Goal: Communication & Community: Answer question/provide support

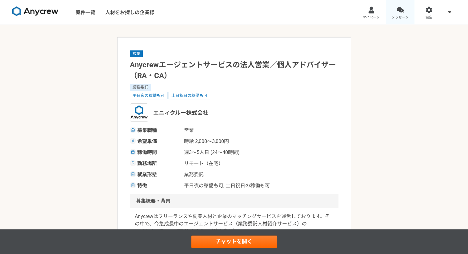
click at [392, 17] on span "メッセージ" at bounding box center [399, 17] width 17 height 5
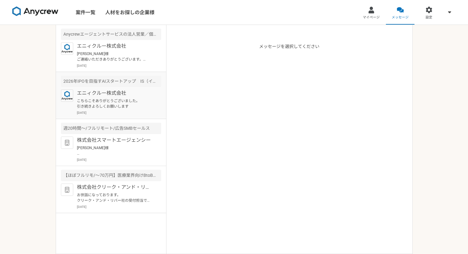
click at [131, 107] on p "こちらこそありがとうございました。 引き続きよろしくお願いします" at bounding box center [115, 103] width 76 height 11
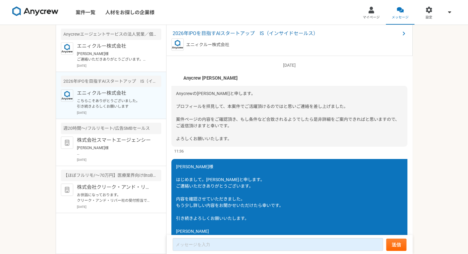
scroll to position [465, 0]
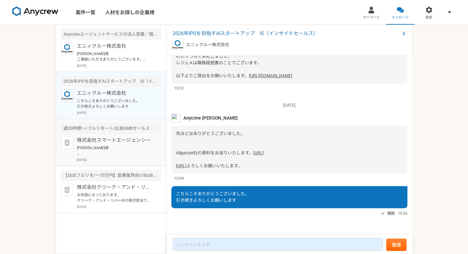
click at [119, 139] on p "株式会社スマートエージェンシー" at bounding box center [115, 139] width 76 height 7
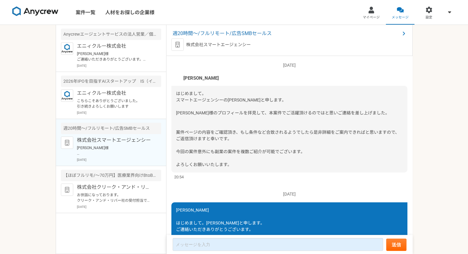
scroll to position [216, 0]
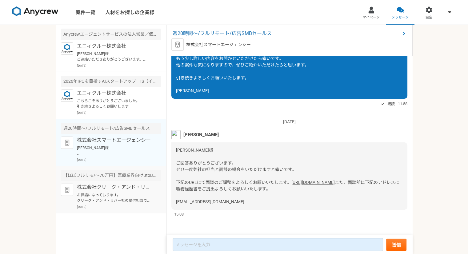
click at [125, 188] on p "株式会社クリーク・アンド・リバー社" at bounding box center [115, 187] width 76 height 7
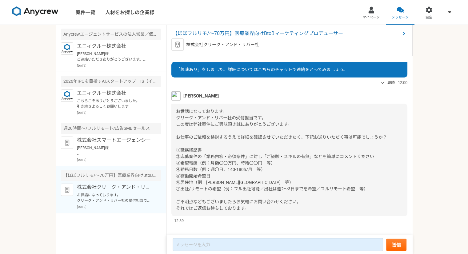
scroll to position [18, 0]
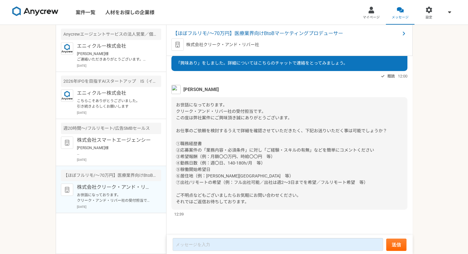
click at [178, 143] on span "お世話になっております。 クリーク・アンド・リバー社の受付担当です。 この度は弊社案件にご興味頂き誠にありがとうございます。 お仕事のご依頼を検討するうえで詳…" at bounding box center [281, 153] width 211 height 102
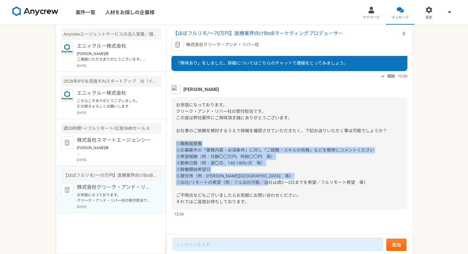
drag, startPoint x: 176, startPoint y: 143, endPoint x: 357, endPoint y: 188, distance: 186.7
click at [357, 188] on div "お世話になっております。 クリーク・アンド・リバー社の受付担当です。 この度は弊社案件にご興味頂き誠にありがとうございます。 お仕事のご依頼を検討するうえで詳…" at bounding box center [289, 153] width 236 height 113
copy span "①職務経歴書 ②応募案件の「業務内容・必須条件」に対し「ご経験・スキルの有無」などを簡単にコメントください ③希望報酬（例：月額〇〇万円、時給〇〇円　等） ④…"
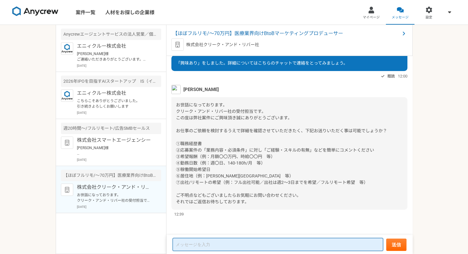
click at [202, 243] on textarea at bounding box center [277, 244] width 210 height 13
type textarea "差"
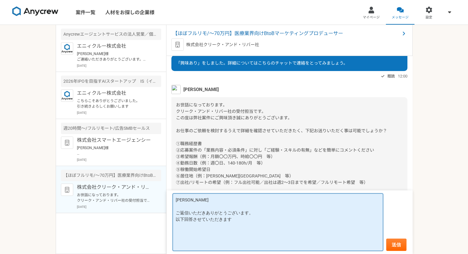
paste textarea "①職務経歴書 ②応募案件の「業務内容・必須条件」に対し「ご経験・スキルの有無」などを簡単にコメントください ③希望報酬（例：月額〇〇万円、時給〇〇円　等） ④…"
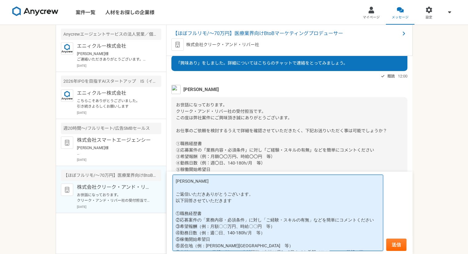
scroll to position [11, 0]
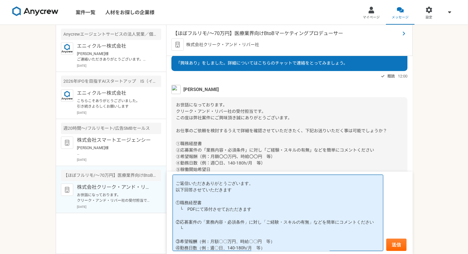
type textarea "[PERSON_NAME] ご返信いただきありがとうございます。 以下回答させていただきます ①職務経歴書 └　PDFにて添付させておただきます ②応募案件の…"
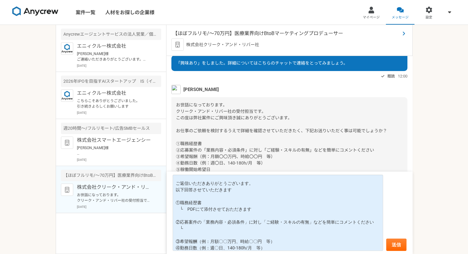
click at [213, 33] on span "【ほぼフルリモ/～70万円】医療業界向けBtoBマーケティングプロデューサー" at bounding box center [285, 33] width 227 height 7
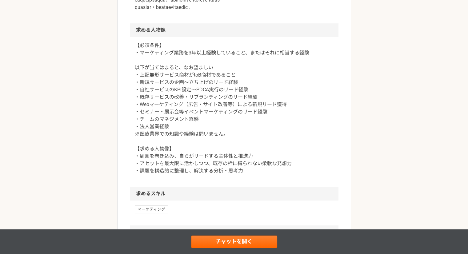
scroll to position [400, 0]
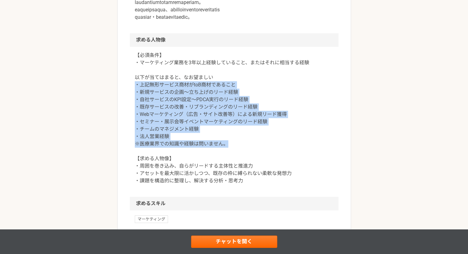
drag, startPoint x: 134, startPoint y: 93, endPoint x: 252, endPoint y: 146, distance: 129.5
click at [251, 149] on p "【必須条件】 ・マーケティング業務を3年以上経験していること、またはそれに相当する経験 以下が当てはまると、なお望ましい ・上記無形サービス商材がtoB商材で…" at bounding box center [234, 118] width 199 height 133
copy p "・上記無形サービス商材がtoB商材であること ・新規サービスの企画～立ち上げのリード経験 ・自社サービスのKPI設定～PDCA実行のリード経験 ・既存サービス…"
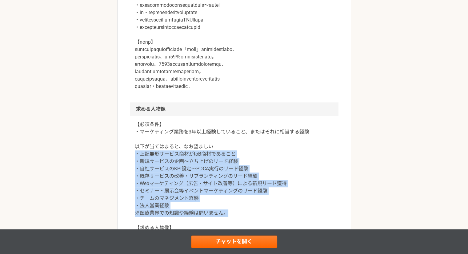
scroll to position [307, 0]
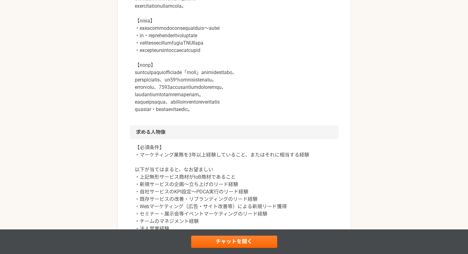
click at [133, 155] on div "【必須条件】 ・マーケティング業務を3年以上経験していること、またはそれに相当する経験 以下が当てはまると、なお望ましい ・上記無形サービス商材がtoB商材で…" at bounding box center [234, 214] width 208 height 150
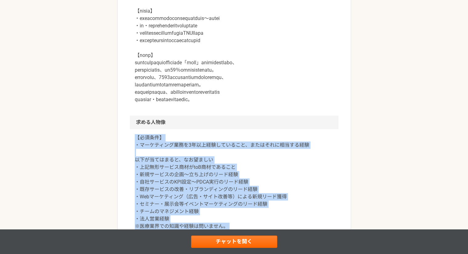
scroll to position [318, 0]
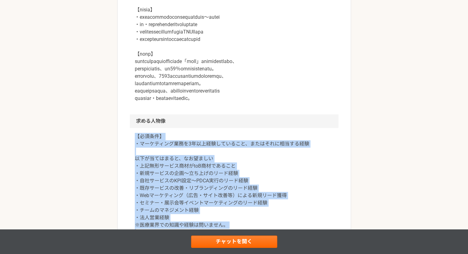
drag, startPoint x: 134, startPoint y: 154, endPoint x: 290, endPoint y: 240, distance: 178.6
click at [290, 240] on div "エンジニア 【ほぼフルリモ/～70万円】医療業界向けBtoBマーケティングプロデューサー 業務委託 株式会社クリーク・アンド・リバー社 募集職種 エンジニア …" at bounding box center [234, 201] width 468 height 990
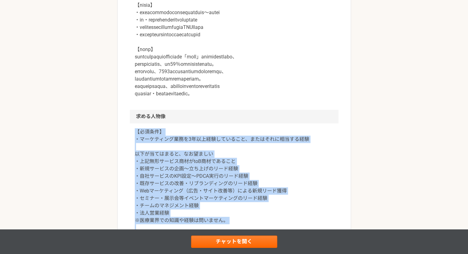
scroll to position [380, 0]
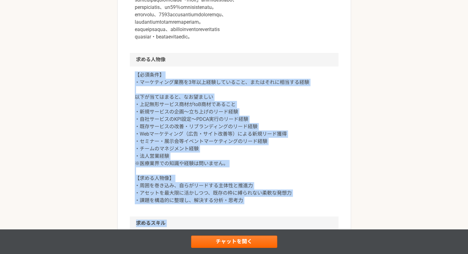
click at [236, 177] on p "【必須条件】 ・マーケティング業務を3年以上経験していること、またはそれに相当する経験 以下が当てはまると、なお望ましい ・上記無形サービス商材がtoB商材で…" at bounding box center [234, 137] width 199 height 133
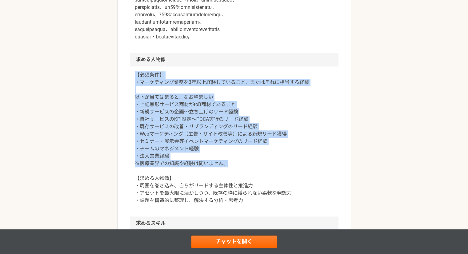
drag, startPoint x: 229, startPoint y: 170, endPoint x: 121, endPoint y: 82, distance: 139.2
click at [121, 82] on article "エンジニア 【ほぼフルリモ/～70万円】医療業界向けBtoBマーケティングプロデューサー 業務委託 株式会社クリーク・アンド・リバー社 募集職種 エンジニア …" at bounding box center [234, 106] width 234 height 899
copy p "【必須条件】 ・マーケティング業務を3年以上経験していること、またはそれに相当する経験 以下が当てはまると、なお望ましい ・上記無形サービス商材がtoB商材で…"
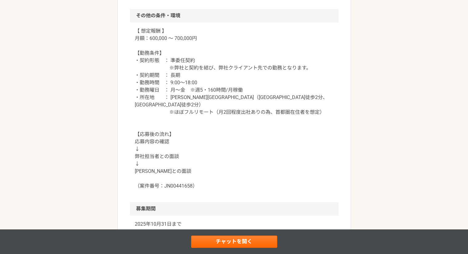
scroll to position [472, 0]
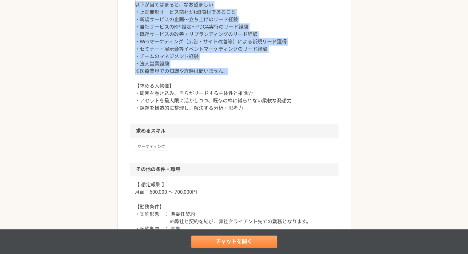
click at [228, 245] on link "チャットを開く" at bounding box center [234, 241] width 86 height 12
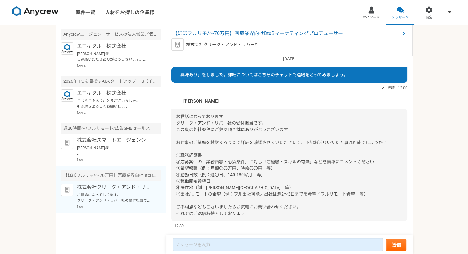
scroll to position [18, 0]
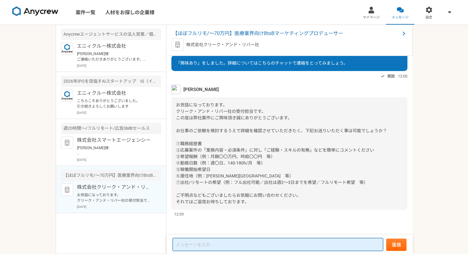
click at [188, 241] on textarea at bounding box center [277, 244] width 210 height 13
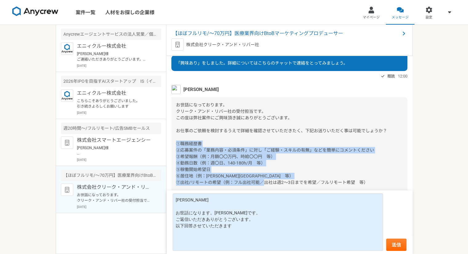
drag, startPoint x: 176, startPoint y: 142, endPoint x: 404, endPoint y: 183, distance: 231.3
click at [404, 183] on div "[DATE] 「興味あり」をしました。詳細についてはこちらのチャットで連絡をとってみましょう。 既読 12:00 [PERSON_NAME] 12:39" at bounding box center [289, 146] width 246 height 180
copy span "①職務経歴書 ②応募案件の「業務内容・必須条件」に対し「ご経験・スキルの有無」などを簡単にコメントください ③希望報酬（例：月額〇〇万円、時給〇〇円　等） ④…"
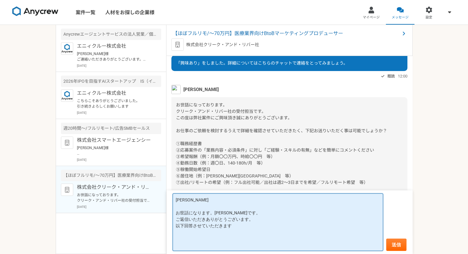
click at [233, 233] on textarea "[PERSON_NAME] お世話になります。[PERSON_NAME]です。 ご返信いただきありがとうございます。 以下回答させていただきます" at bounding box center [277, 221] width 210 height 57
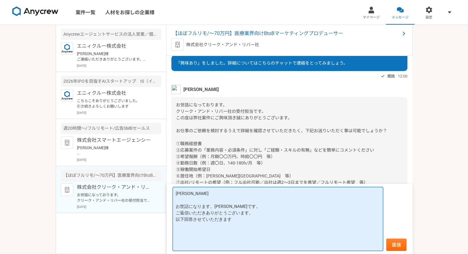
paste textarea "①職務経歴書 ②応募案件の「業務内容・必須条件」に対し「ご経験・スキルの有無」などを簡単にコメントください ③希望報酬（例：月額〇〇万円、時給〇〇円　等） ④…"
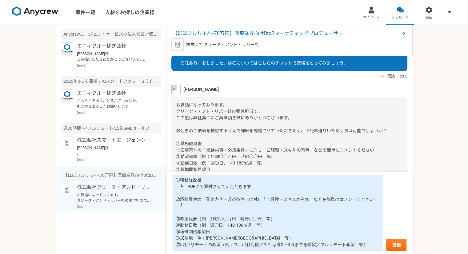
scroll to position [53, 0]
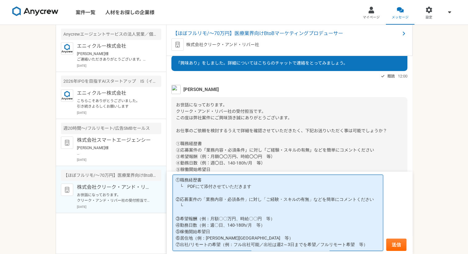
click at [190, 193] on textarea "[PERSON_NAME] お世話になります。[PERSON_NAME]です。 ご返信いただきありがとうございます。 以下回答させていただきます ①職務経歴書…" at bounding box center [277, 213] width 210 height 76
paste textarea "三井物産社の脱炭素SaaS「LCA Plus」にて約2年間"
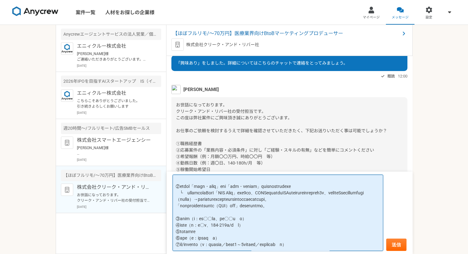
click at [344, 214] on textarea at bounding box center [277, 213] width 210 height 76
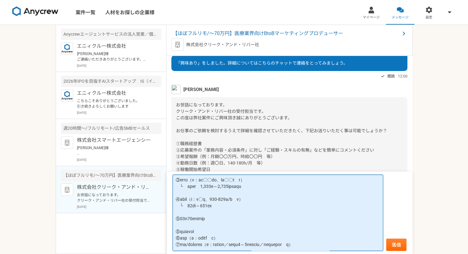
scroll to position [117, 0]
drag, startPoint x: 178, startPoint y: 182, endPoint x: 367, endPoint y: 268, distance: 208.2
click at [367, 254] on html "案件一覧 人材をお探しの企業様 マイページ メッセージ 設定 Anycrewエージェントサービスの法人営業／個人アドバイザー（RA・CA） エニィクルー株式会…" at bounding box center [234, 127] width 468 height 254
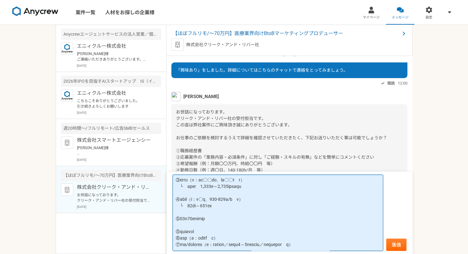
scroll to position [0, 0]
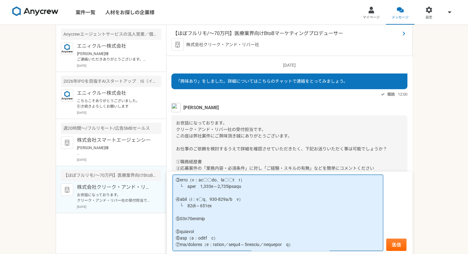
type textarea "lor ipsumdol。sita。 consecteturadipis。 elitseddoeius ①tempo └　INCididuntutlabo ②…"
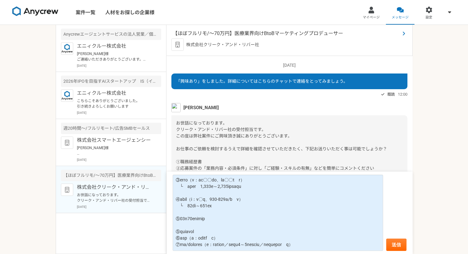
click at [234, 34] on span "【ほぼフルリモ/～70万円】医療業界向けBtoBマーケティングプロデューサー" at bounding box center [285, 33] width 227 height 7
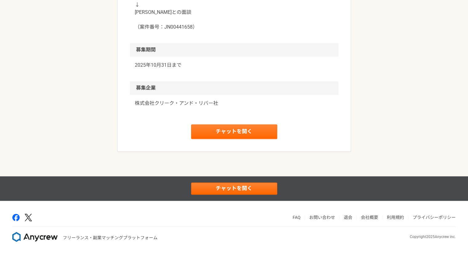
scroll to position [631, 0]
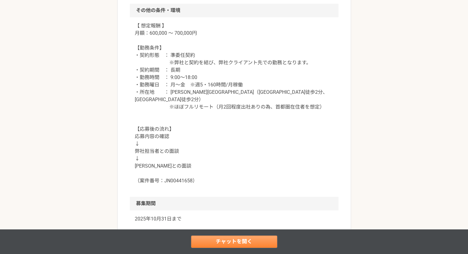
click at [247, 239] on link "チャットを開く" at bounding box center [234, 241] width 86 height 12
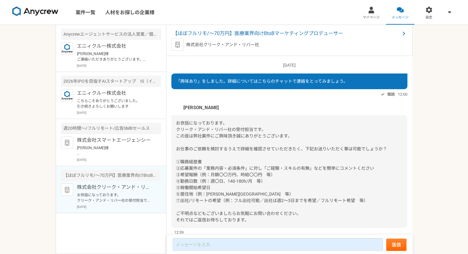
scroll to position [18, 0]
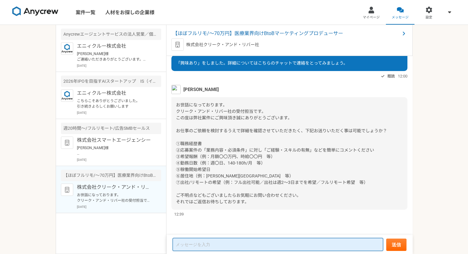
click at [219, 247] on textarea at bounding box center [277, 244] width 210 height 13
paste textarea "lor ipsumdol。sita。 consecteturadipis。 elitseddoeius ①tempo └　INCididuntutlabo ②…"
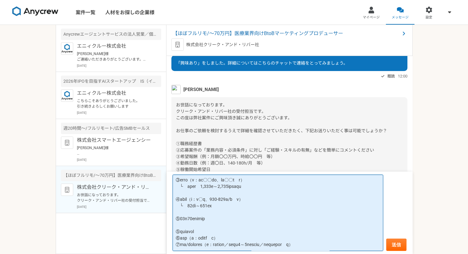
scroll to position [117, 0]
click at [209, 192] on textarea at bounding box center [277, 213] width 210 height 76
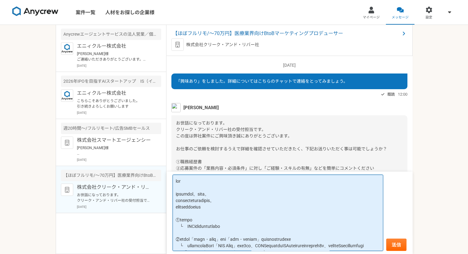
scroll to position [18, 0]
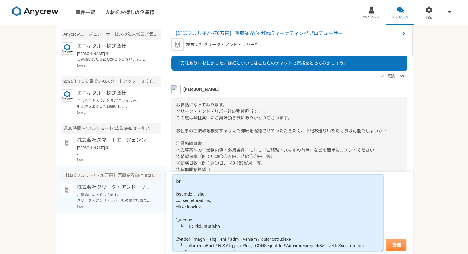
type textarea "lor ipsumdol。sita。 consecteturadipis。 elitseddoeius ①tempo └　INCididuntutlabo ②…"
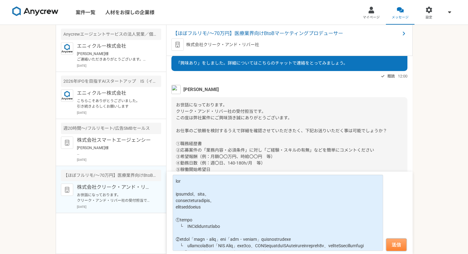
click at [393, 247] on button "送信" at bounding box center [396, 245] width 20 height 12
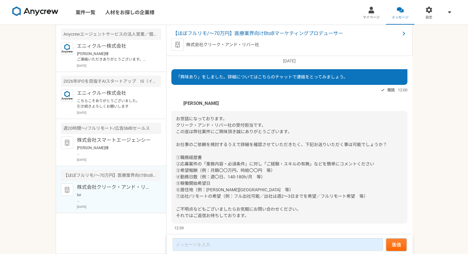
scroll to position [0, 0]
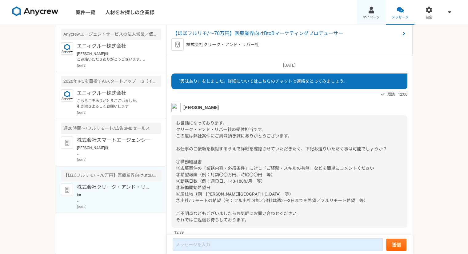
click at [374, 18] on span "マイページ" at bounding box center [370, 17] width 17 height 5
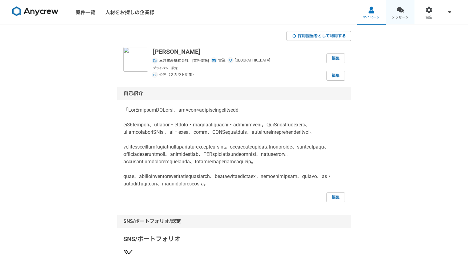
click at [391, 17] on link "メッセージ" at bounding box center [400, 12] width 29 height 25
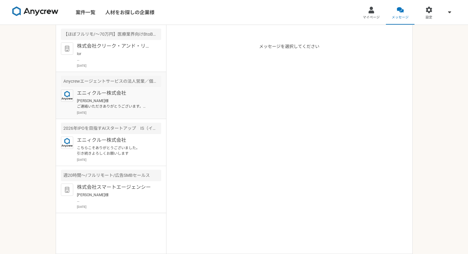
click at [68, 97] on img at bounding box center [67, 95] width 12 height 12
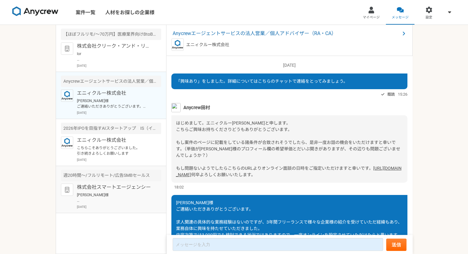
click at [106, 190] on p "株式会社スマートエージェンシー" at bounding box center [115, 187] width 76 height 7
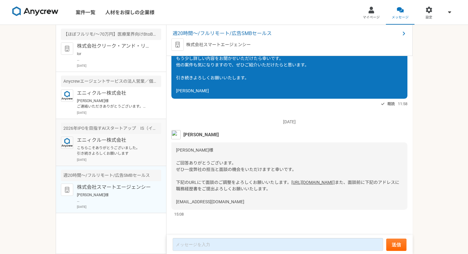
click at [107, 153] on p "こちらこそありがとうございました。 引き続きよろしくお願いします" at bounding box center [115, 150] width 76 height 11
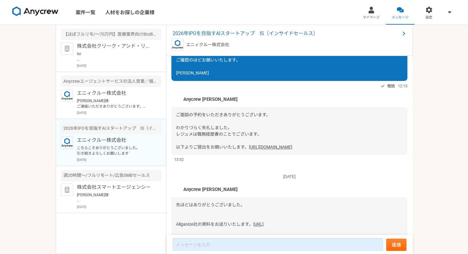
scroll to position [465, 0]
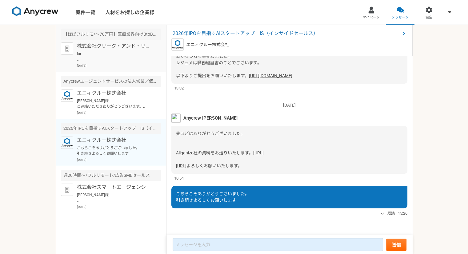
click at [91, 51] on p at bounding box center [115, 56] width 76 height 11
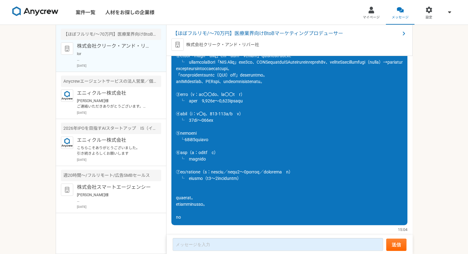
scroll to position [290, 0]
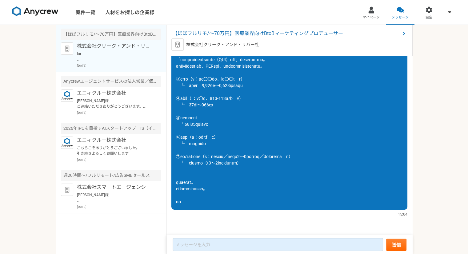
click at [364, 14] on link "マイページ" at bounding box center [371, 12] width 29 height 25
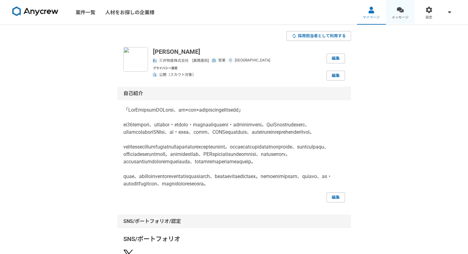
click at [394, 12] on link "メッセージ" at bounding box center [400, 12] width 29 height 25
